Goal: Transaction & Acquisition: Purchase product/service

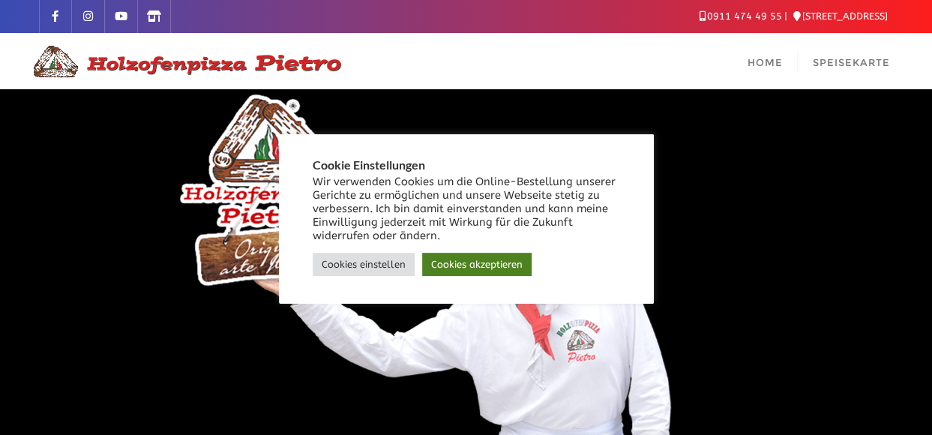
click at [481, 270] on link "Cookies akzeptieren" at bounding box center [476, 264] width 109 height 23
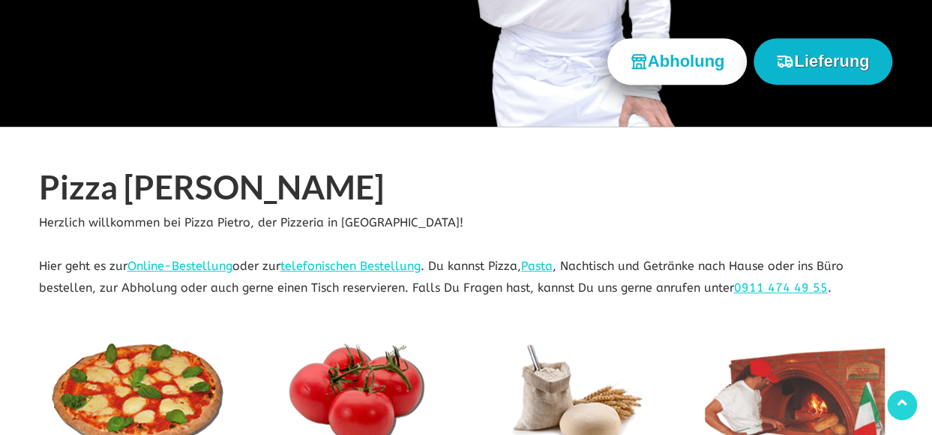
scroll to position [295, 0]
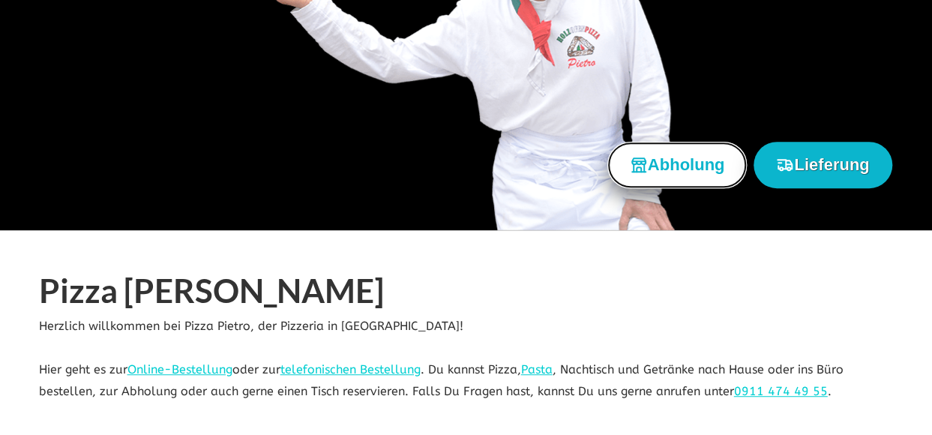
click at [686, 167] on button "Abholung" at bounding box center [677, 165] width 140 height 46
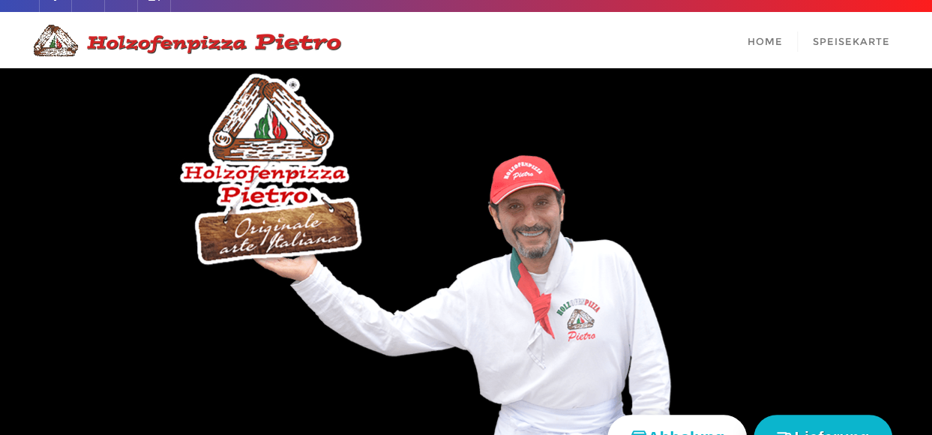
scroll to position [0, 0]
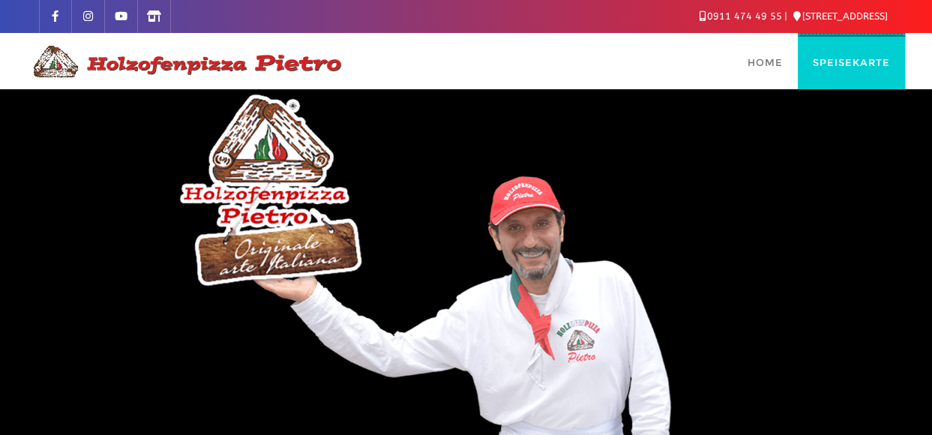
click at [862, 62] on span "Speisekarte" at bounding box center [851, 62] width 77 height 12
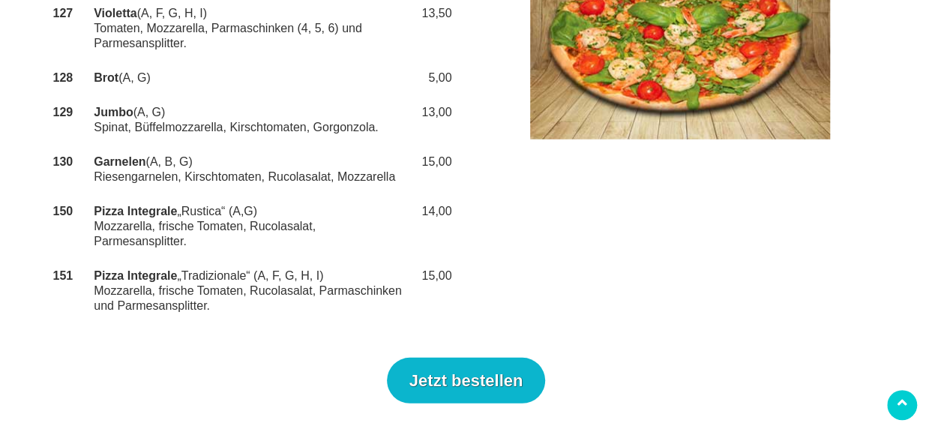
scroll to position [1910, 0]
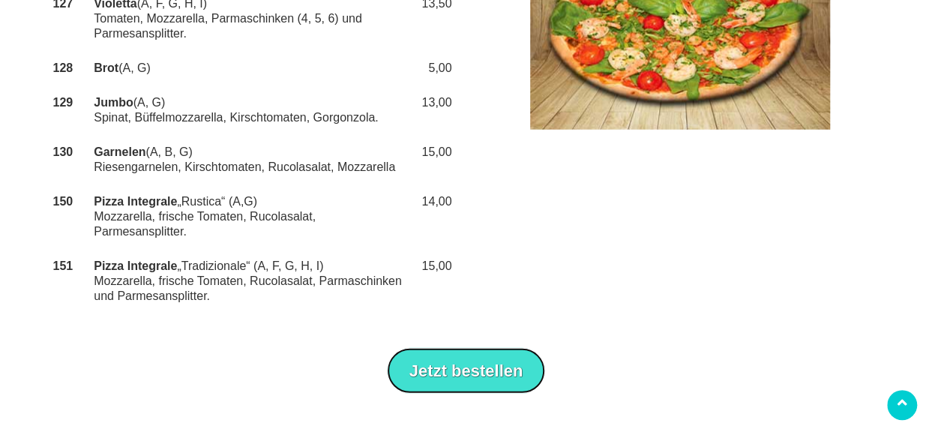
click at [468, 348] on button "Jetzt bestellen" at bounding box center [466, 371] width 159 height 46
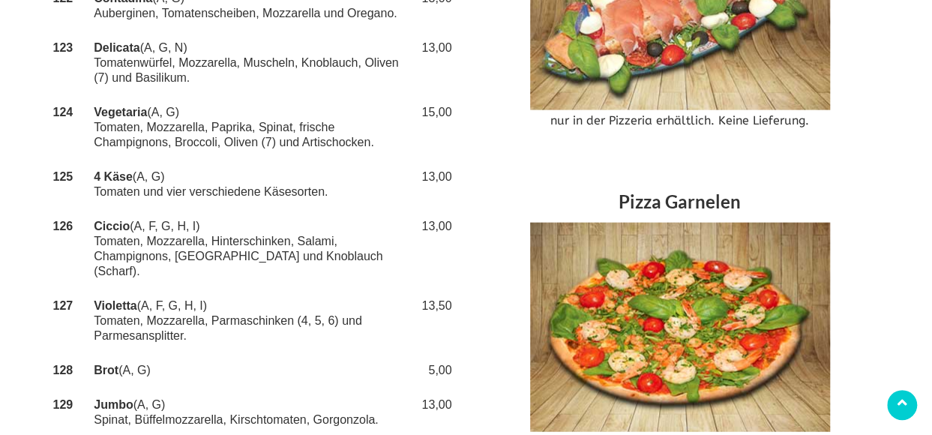
scroll to position [1707, 0]
